Goal: Information Seeking & Learning: Learn about a topic

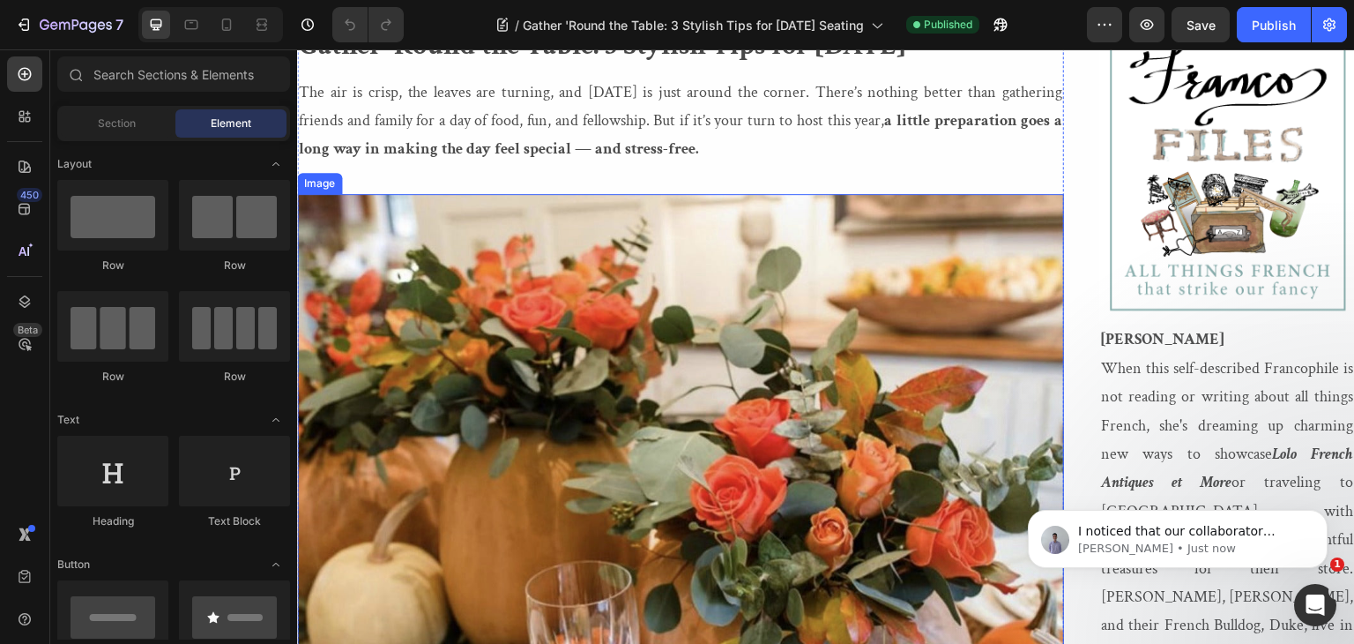
scroll to position [427, 0]
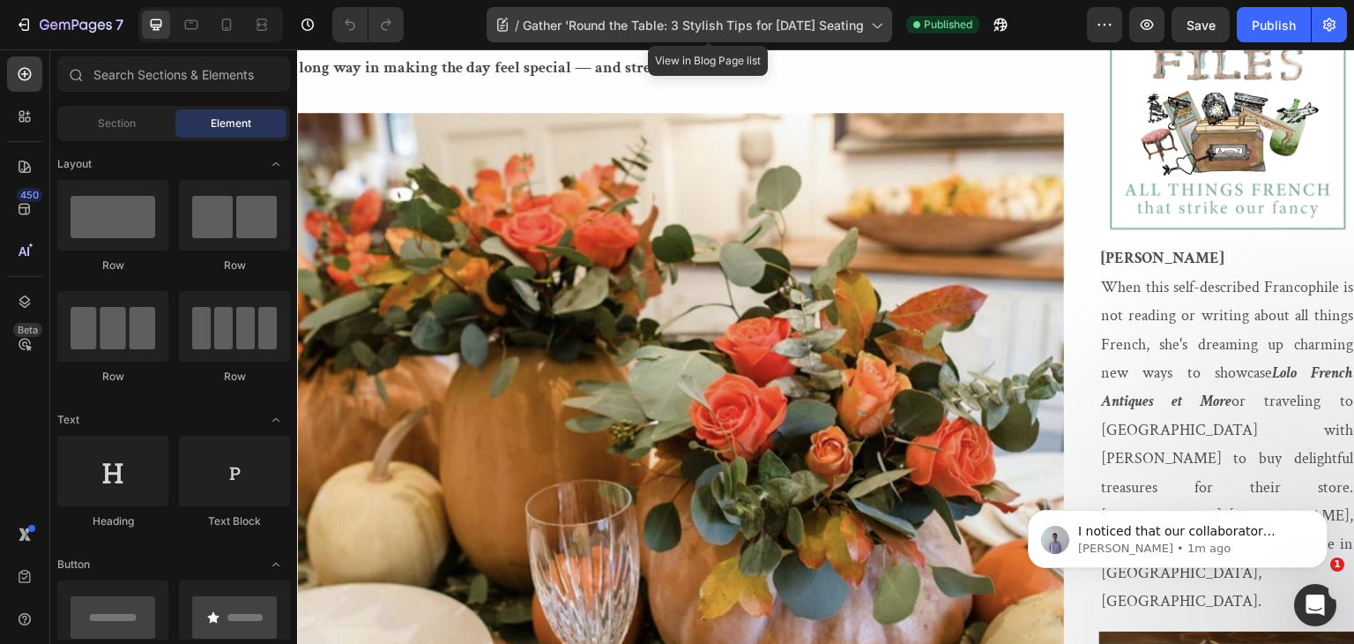
click at [605, 28] on span "Gather 'Round the Table: 3 Stylish Tips for [DATE] Seating" at bounding box center [693, 25] width 341 height 19
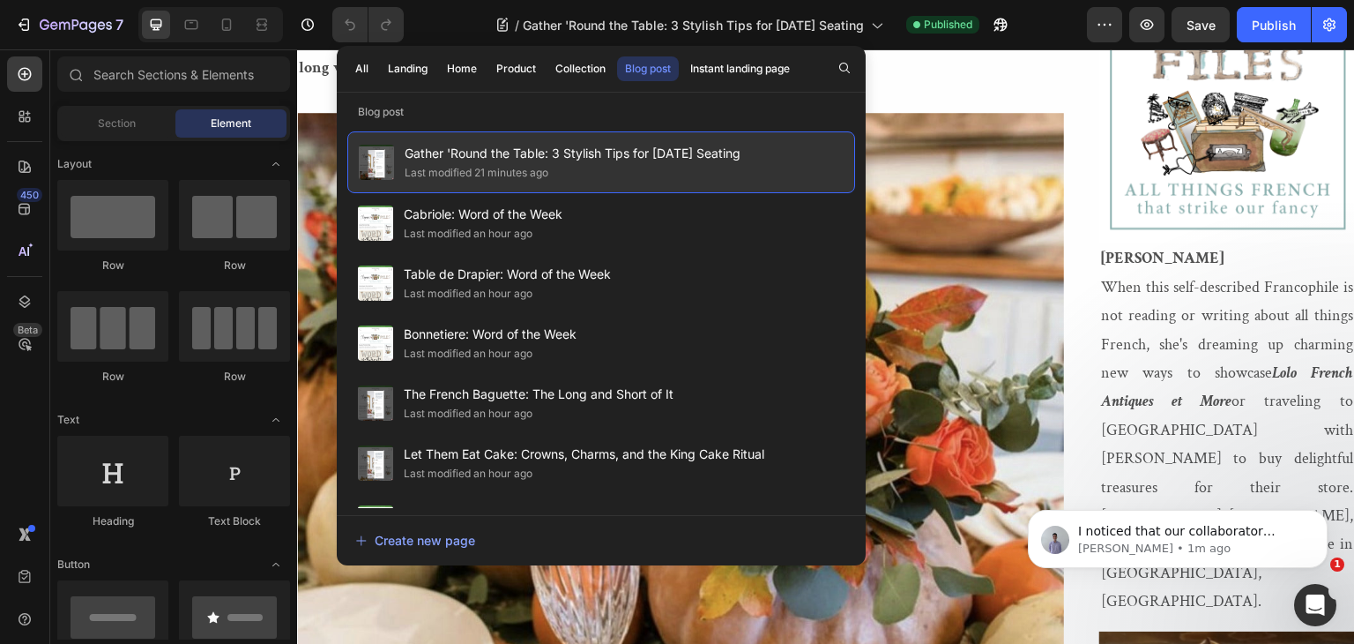
drag, startPoint x: 781, startPoint y: 149, endPoint x: 401, endPoint y: 149, distance: 380.1
click at [401, 149] on div "Gather 'Round the Table: 3 Stylish Tips for [DATE] Seating Last modified 21 min…" at bounding box center [601, 162] width 508 height 62
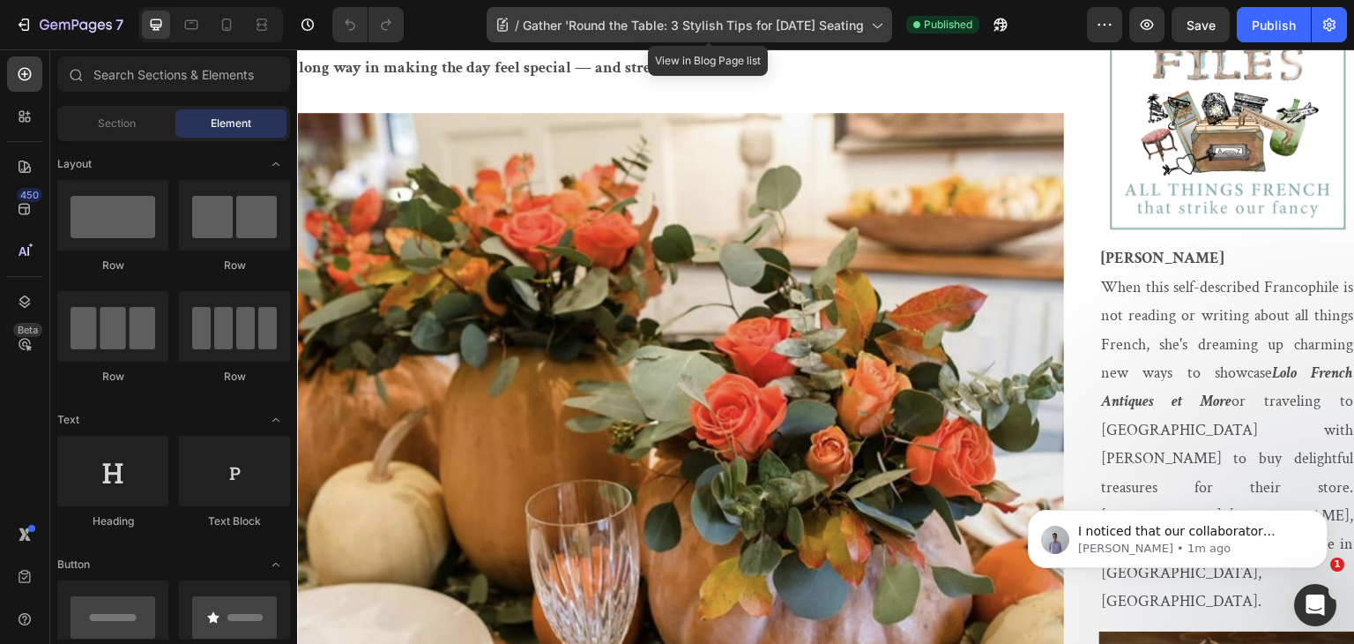
click at [663, 22] on span "Gather 'Round the Table: 3 Stylish Tips for [DATE] Seating" at bounding box center [693, 25] width 341 height 19
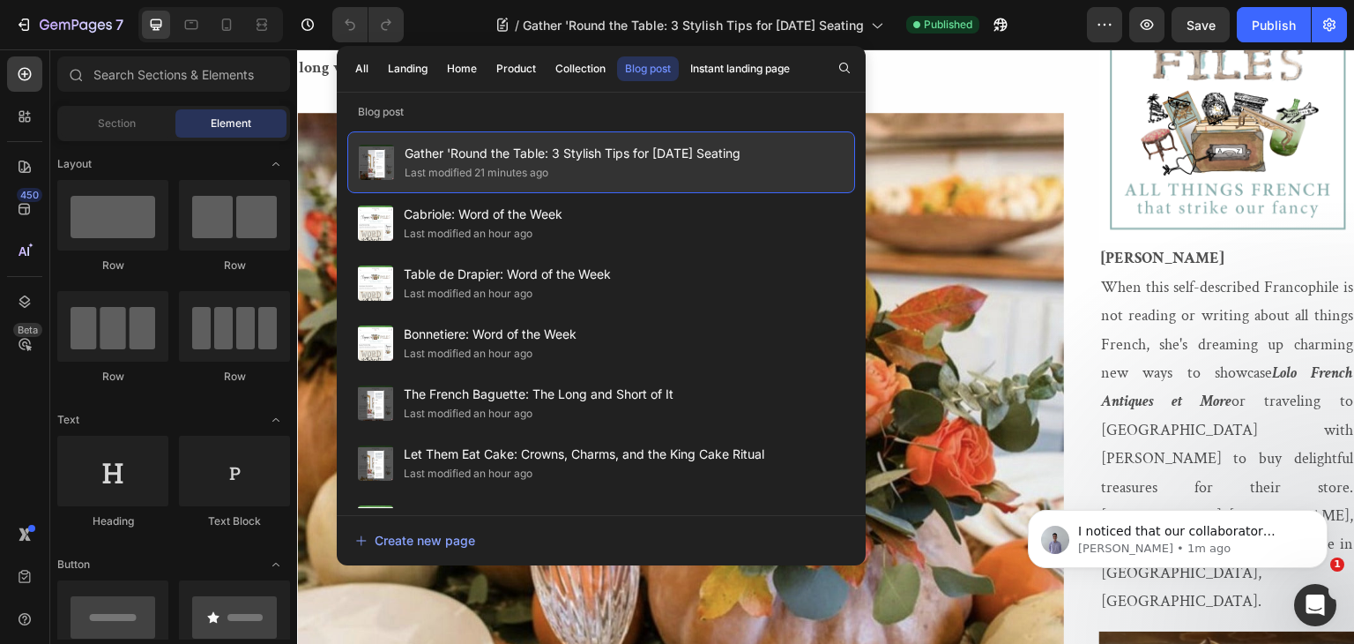
copy span "Gather 'Round the Table: 3 Stylish Tips for [DATE] Seating"
